Goal: Task Accomplishment & Management: Manage account settings

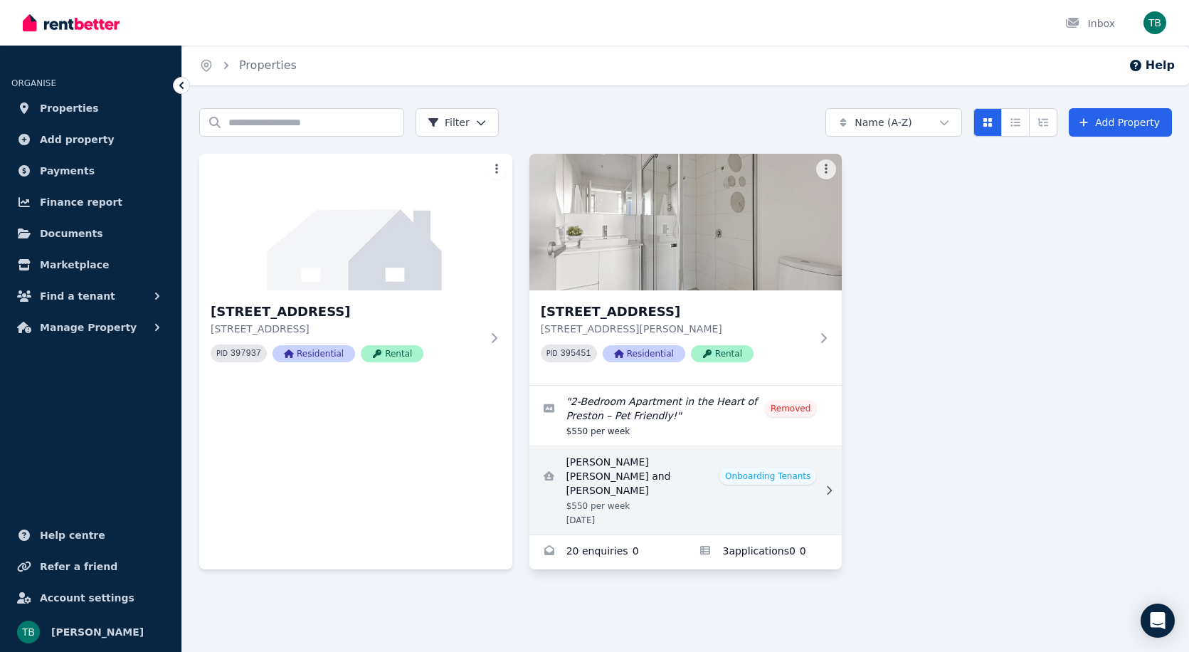
click at [837, 474] on link "View details for Atul Gaha Magar and Rashmi Chhetri" at bounding box center [685, 490] width 313 height 88
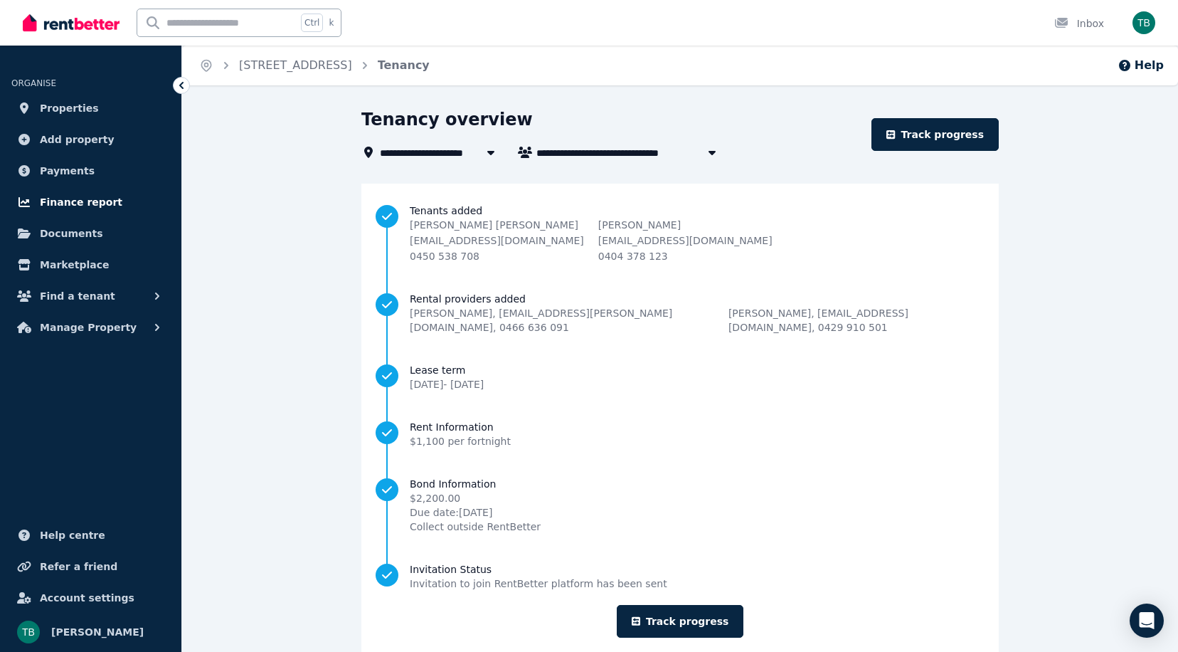
click at [87, 208] on span "Finance report" at bounding box center [81, 201] width 83 height 17
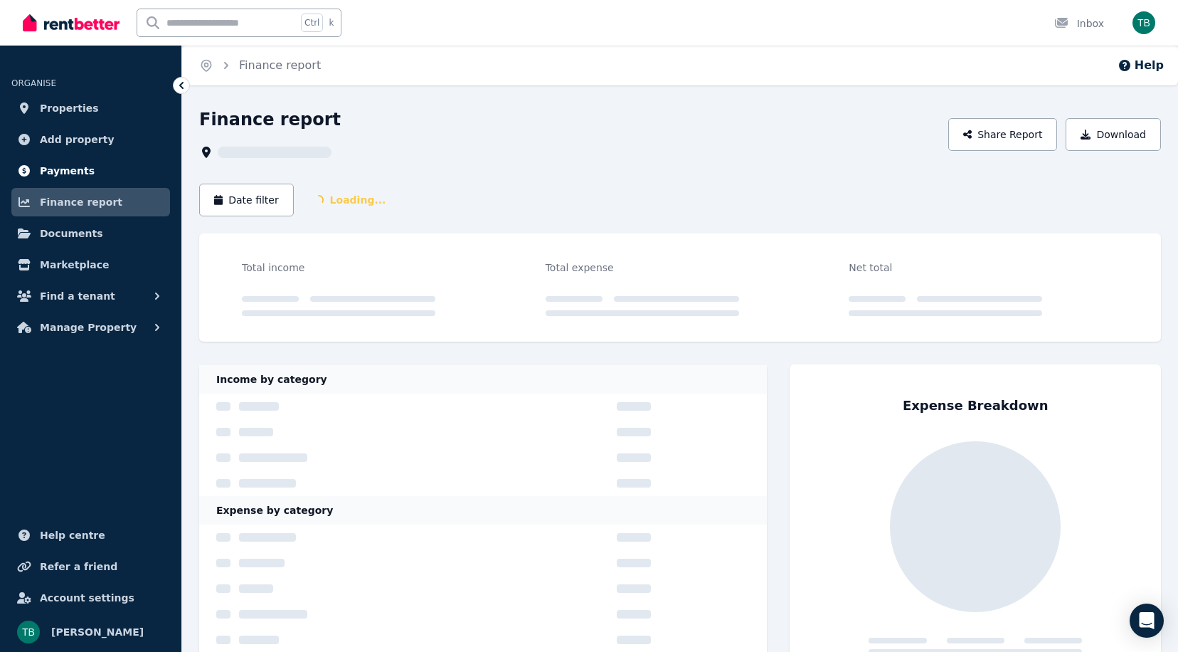
click at [85, 179] on link "Payments" at bounding box center [90, 170] width 159 height 28
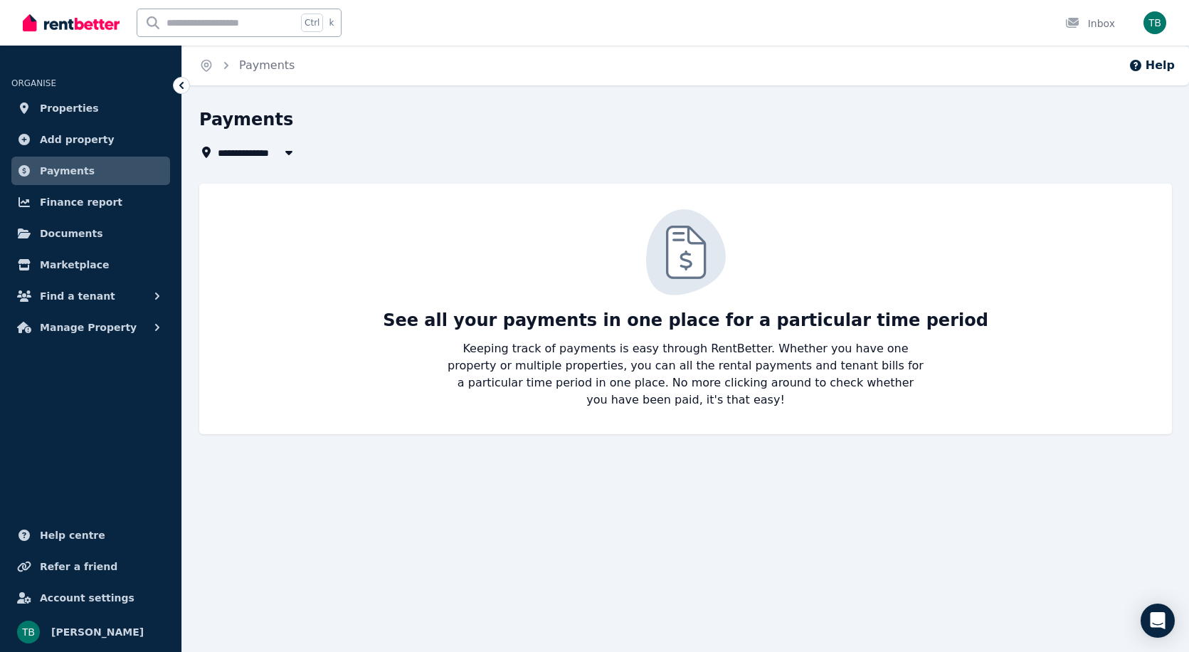
click at [88, 161] on link "Payments" at bounding box center [90, 170] width 159 height 28
click at [88, 152] on link "Add property" at bounding box center [90, 139] width 159 height 28
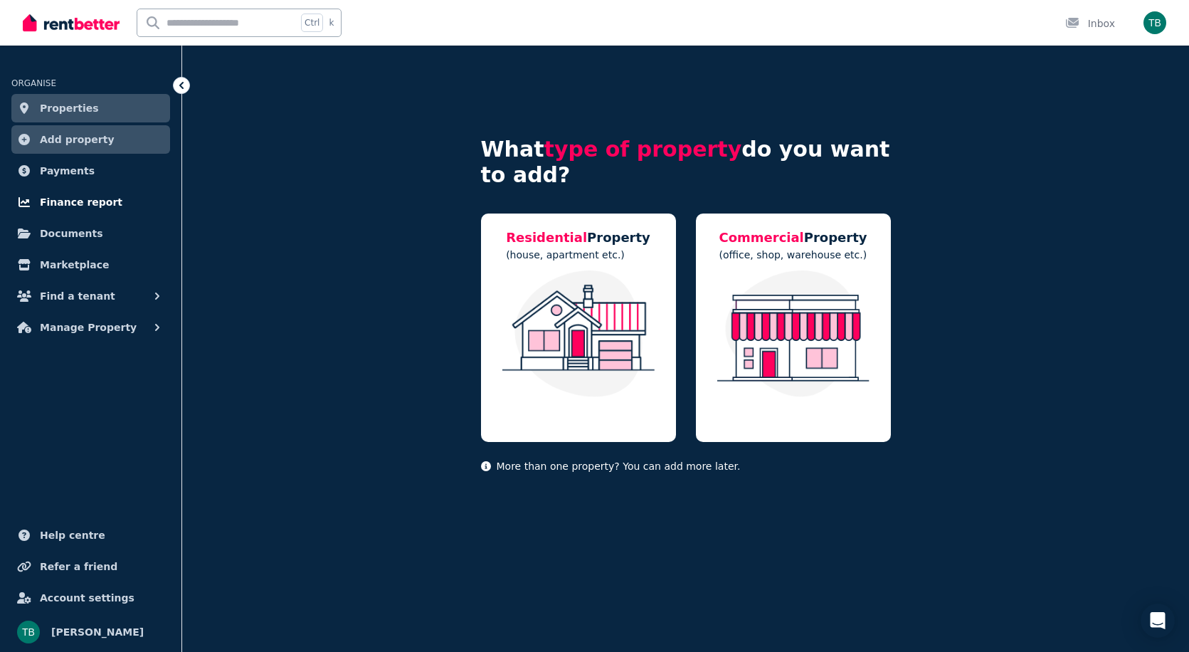
click at [83, 202] on span "Finance report" at bounding box center [81, 201] width 83 height 17
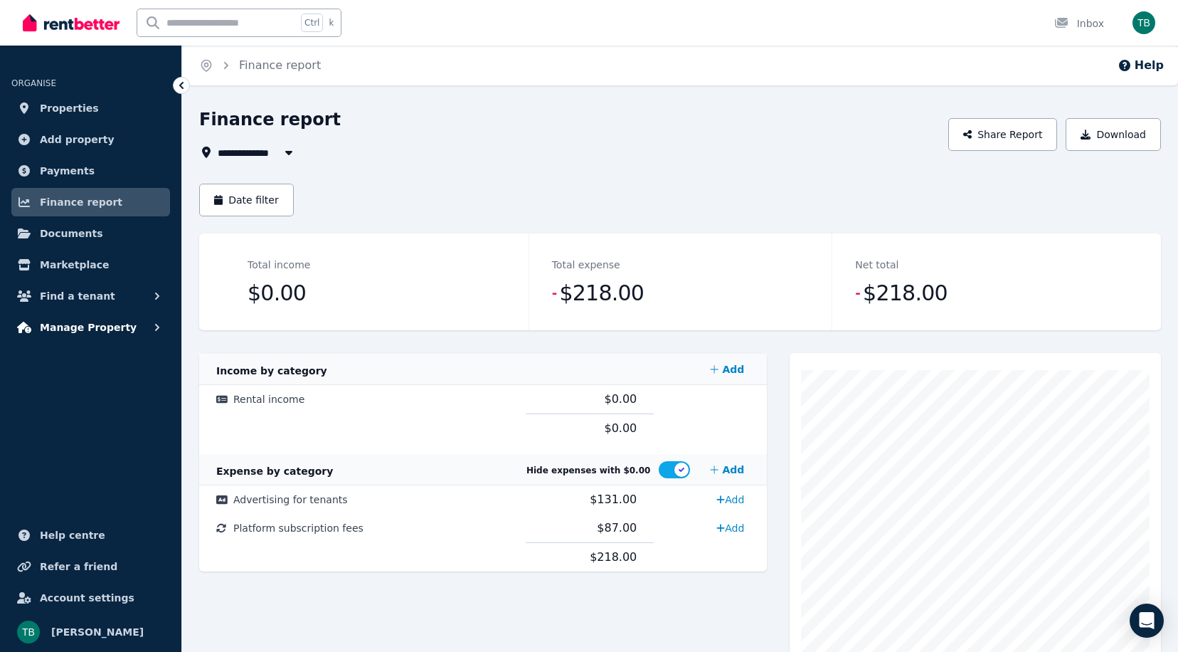
click at [93, 328] on span "Manage Property" at bounding box center [88, 327] width 97 height 17
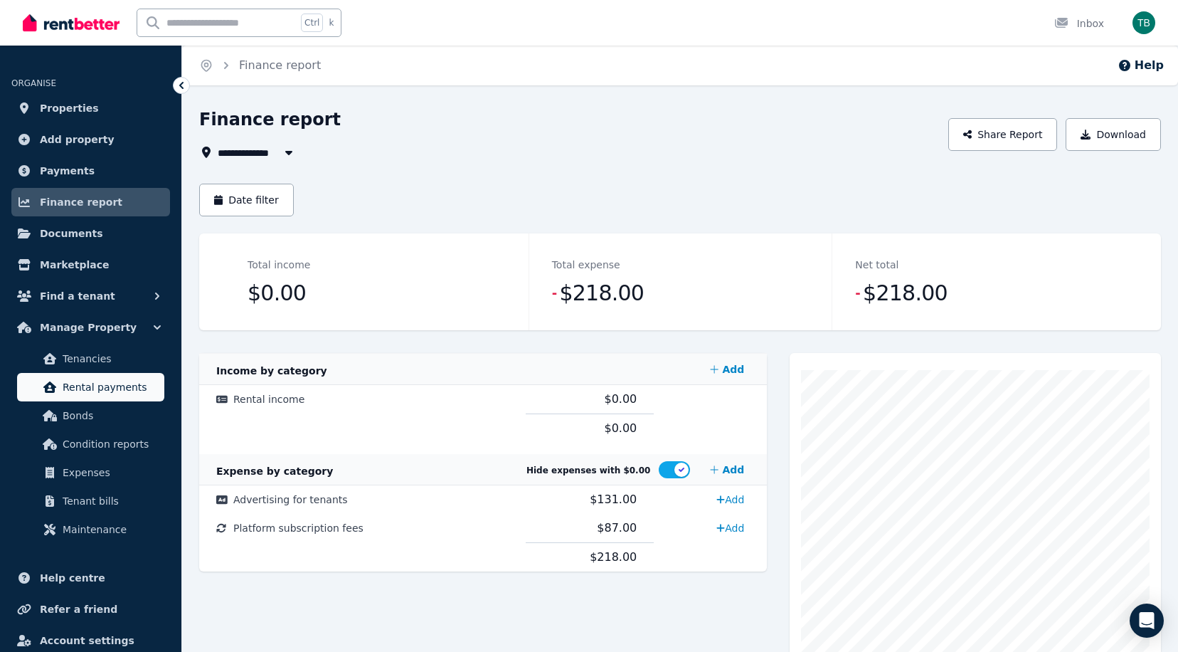
click at [115, 383] on span "Rental payments" at bounding box center [111, 386] width 96 height 17
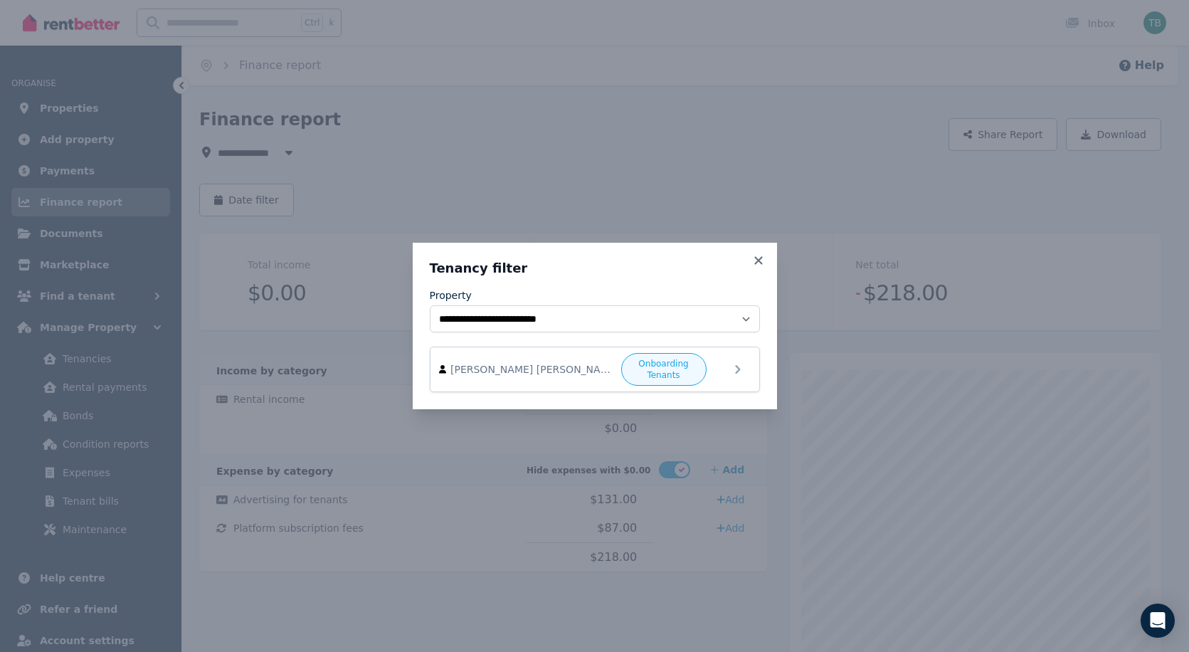
drag, startPoint x: 748, startPoint y: 239, endPoint x: 748, endPoint y: 249, distance: 10.0
click at [748, 241] on div "**********" at bounding box center [594, 326] width 1189 height 652
click at [748, 249] on div "**********" at bounding box center [595, 326] width 364 height 166
click at [748, 255] on div "**********" at bounding box center [595, 326] width 364 height 166
click at [755, 256] on icon at bounding box center [758, 260] width 14 height 13
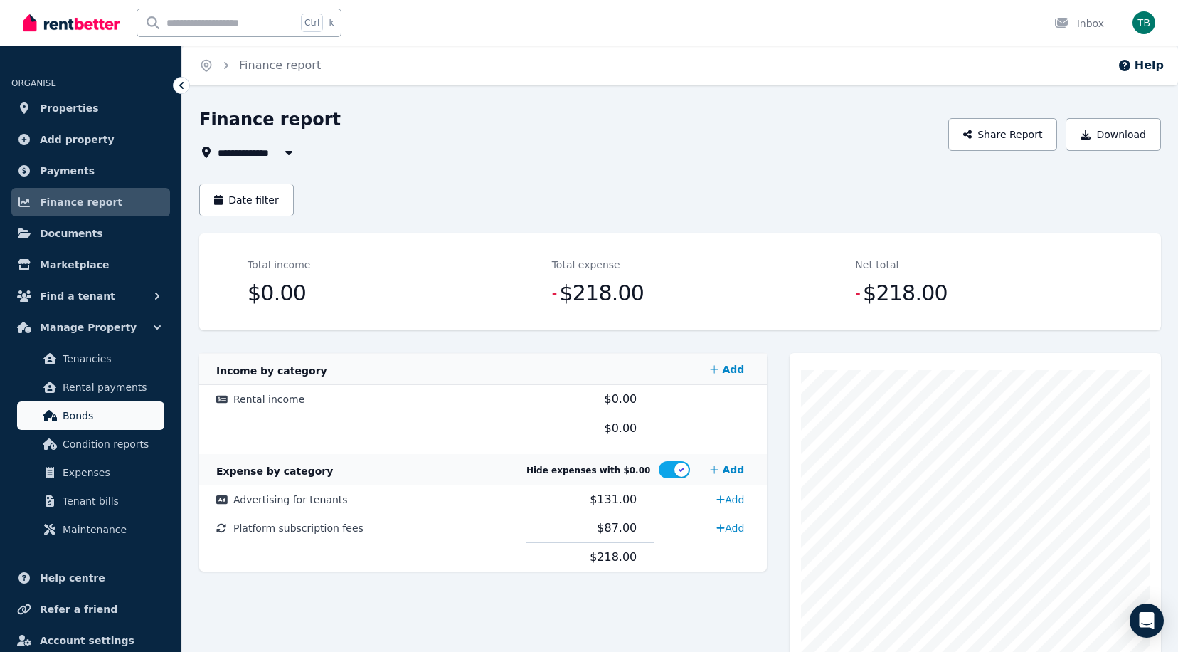
click at [131, 416] on span "Bonds" at bounding box center [111, 415] width 96 height 17
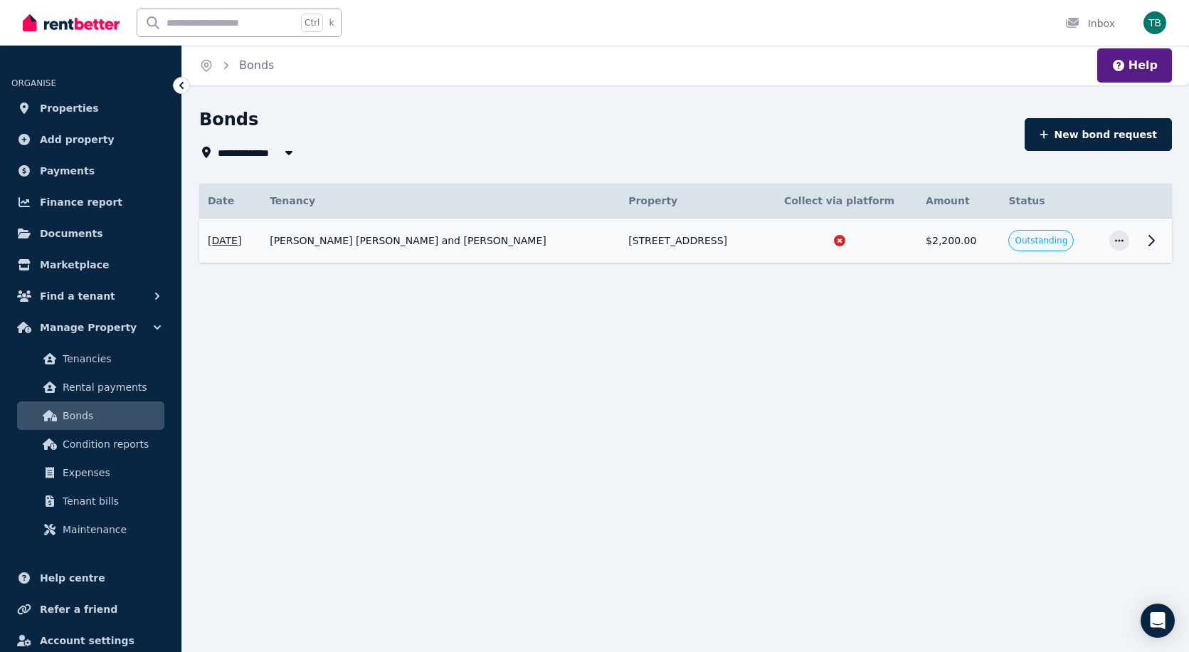
click at [834, 243] on icon at bounding box center [839, 240] width 11 height 11
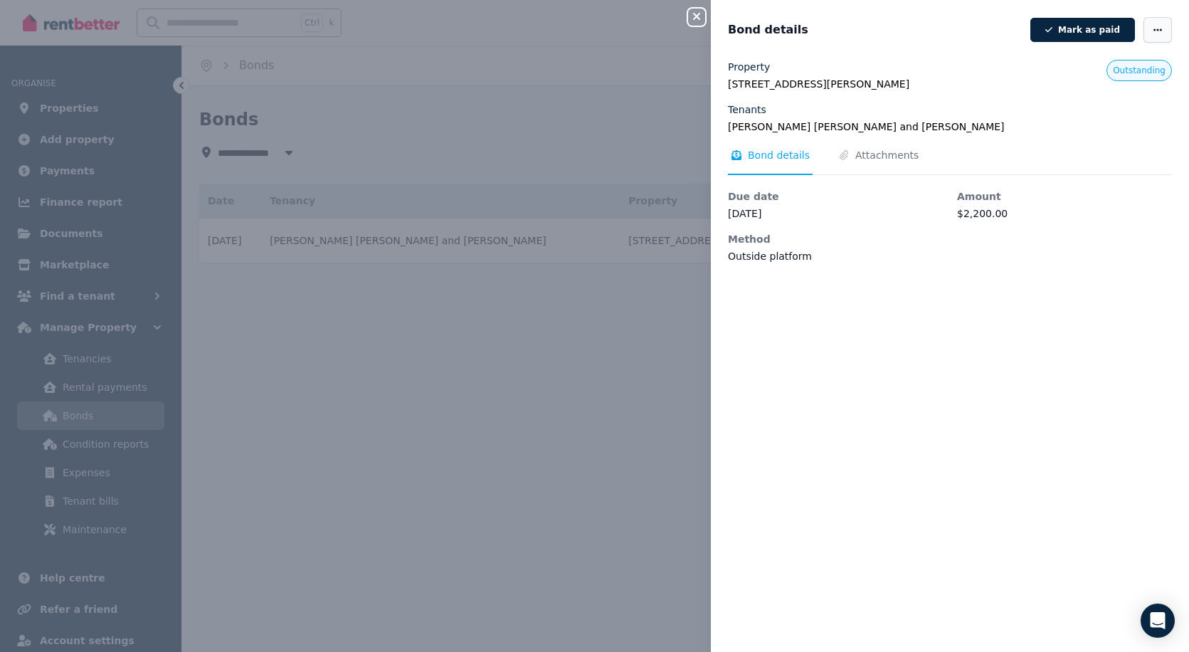
click at [1156, 28] on span "button" at bounding box center [1157, 30] width 28 height 26
click at [1100, 74] on span "Edit details" at bounding box center [1114, 71] width 91 height 17
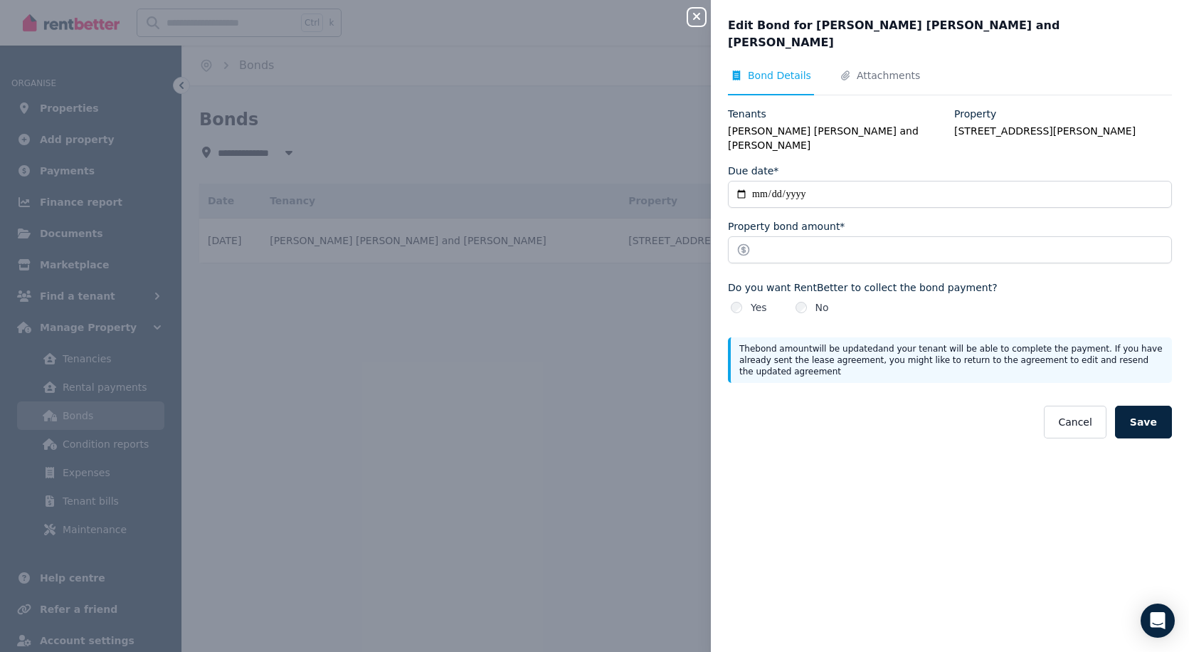
click at [747, 300] on div "Yes" at bounding box center [748, 307] width 36 height 14
click at [743, 300] on div "Yes" at bounding box center [748, 307] width 36 height 14
click at [786, 300] on div "Yes No" at bounding box center [950, 307] width 444 height 14
click at [1074, 405] on button "Cancel" at bounding box center [1074, 421] width 62 height 33
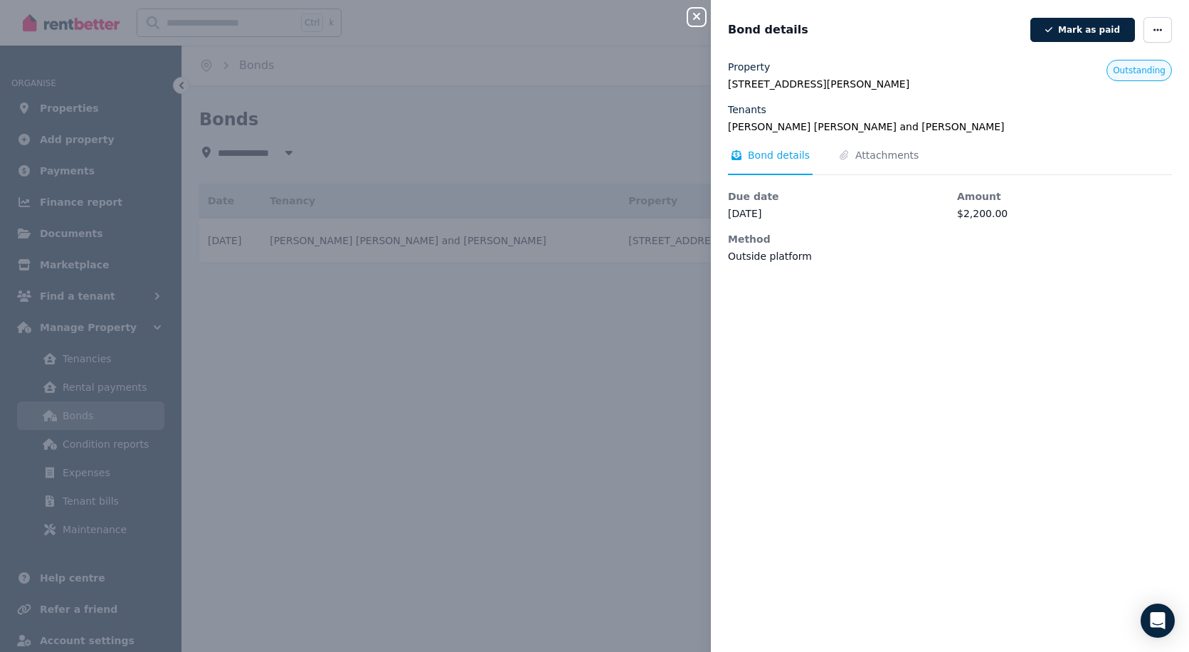
drag, startPoint x: 679, startPoint y: 263, endPoint x: 671, endPoint y: 275, distance: 14.8
click at [673, 272] on div "Close panel Bond details [PERSON_NAME] as paid Property [STREET_ADDRESS][PERSON…" at bounding box center [594, 326] width 1189 height 652
